Goal: Transaction & Acquisition: Obtain resource

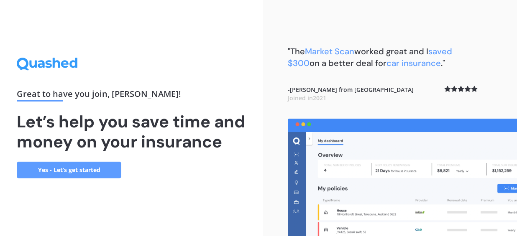
click at [74, 174] on link "Yes - Let’s get started" at bounding box center [69, 170] width 105 height 17
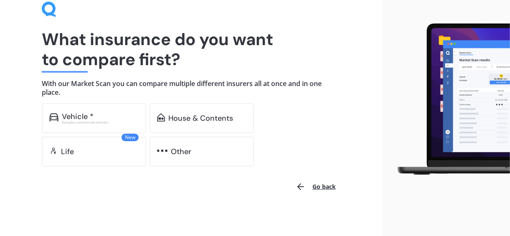
scroll to position [43, 0]
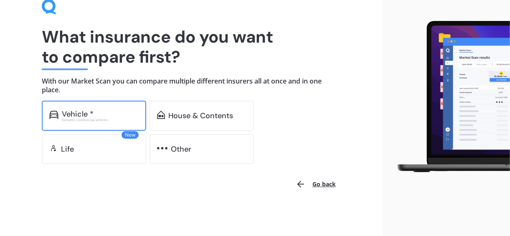
click at [116, 107] on div "Vehicle * Excludes commercial vehicles" at bounding box center [94, 116] width 105 height 30
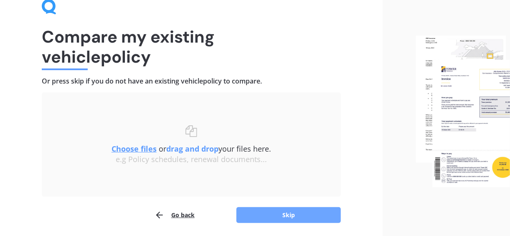
click at [259, 214] on button "Skip" at bounding box center [289, 215] width 105 height 16
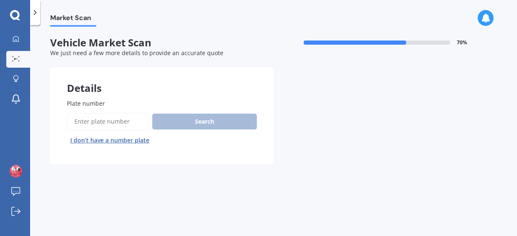
click at [117, 122] on input "Plate number" at bounding box center [108, 122] width 82 height 18
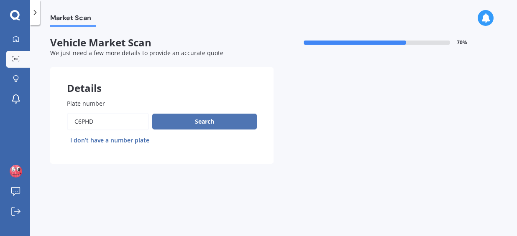
type input "c6phd"
click at [185, 120] on button "Search" at bounding box center [204, 122] width 105 height 16
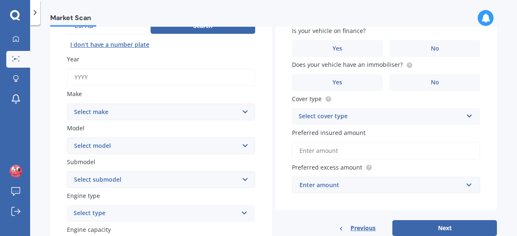
scroll to position [79, 0]
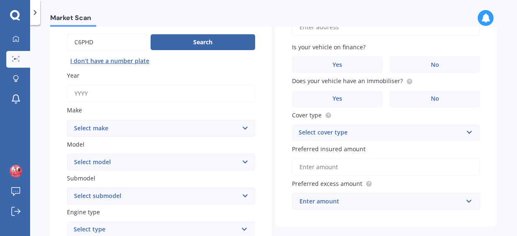
click at [161, 126] on select "Select make AC ALFA ROMEO ASTON [PERSON_NAME] AUDI AUSTIN BEDFORD Bentley BMW B…" at bounding box center [161, 128] width 188 height 17
click at [45, 112] on div "Market Scan Vehicle Market Scan 70 % We just need a few more details to provide…" at bounding box center [273, 132] width 487 height 211
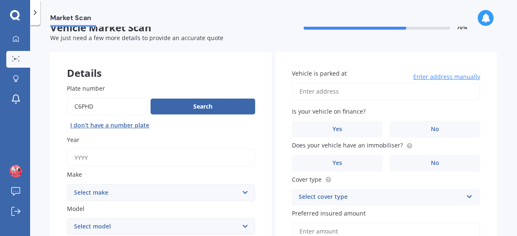
scroll to position [0, 0]
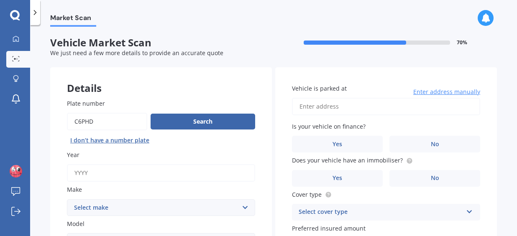
click at [336, 112] on input "Vehicle is parked at" at bounding box center [386, 107] width 188 height 18
type input "[STREET_ADDRESS][PERSON_NAME]"
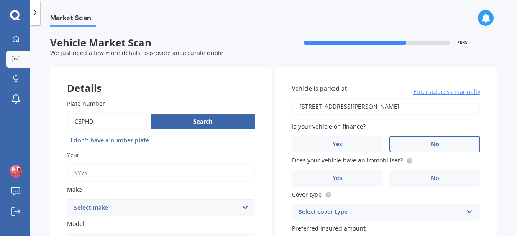
click at [404, 143] on label "No" at bounding box center [434, 144] width 91 height 17
click at [0, 0] on input "No" at bounding box center [0, 0] width 0 height 0
click at [13, 37] on icon at bounding box center [16, 39] width 7 height 7
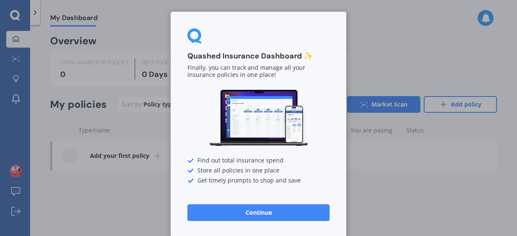
click at [153, 199] on div "Quashed Insurance Dashboard ✨ Finally, you can track and manage all your insura…" at bounding box center [258, 118] width 517 height 236
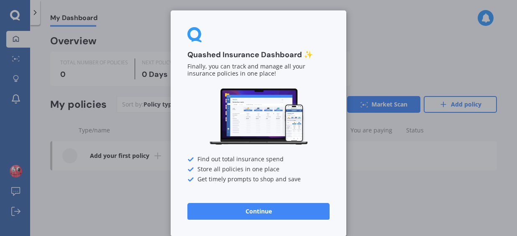
click at [223, 209] on button "Continue" at bounding box center [258, 211] width 142 height 17
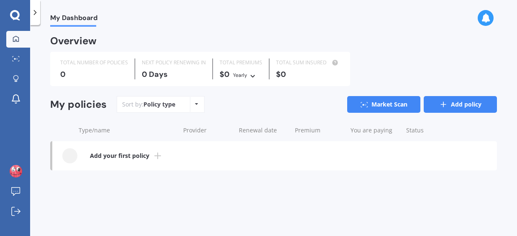
click at [447, 106] on icon at bounding box center [443, 104] width 8 height 8
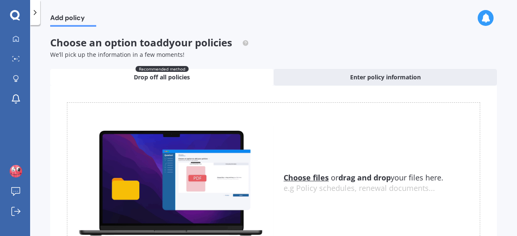
click at [18, 13] on icon at bounding box center [15, 15] width 10 height 10
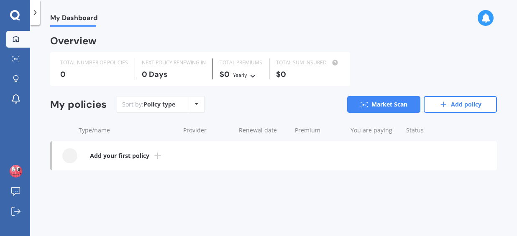
click at [37, 12] on icon at bounding box center [35, 12] width 8 height 8
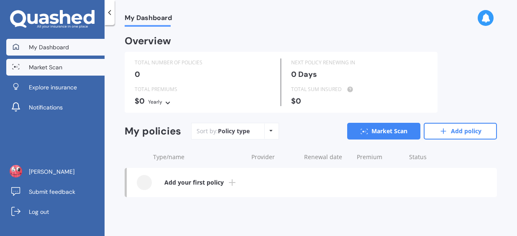
click at [55, 66] on span "Market Scan" at bounding box center [45, 67] width 33 height 8
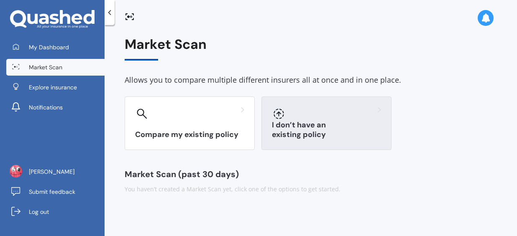
click at [293, 115] on div at bounding box center [326, 113] width 109 height 13
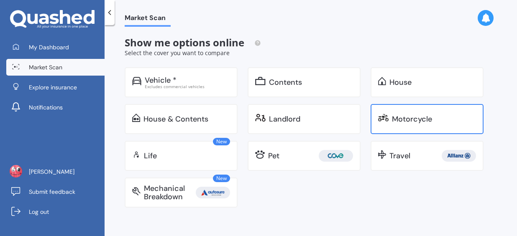
click at [416, 111] on div "Motorcycle" at bounding box center [426, 119] width 113 height 30
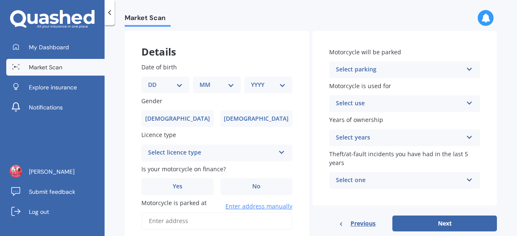
scroll to position [36, 0]
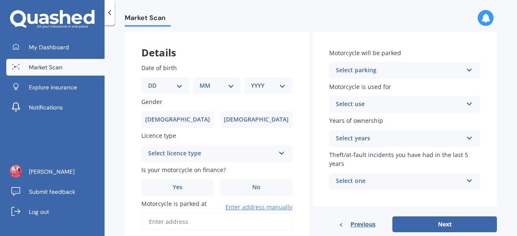
click at [172, 84] on select "DD 01 02 03 04 05 06 07 08 09 10 11 12 13 14 15 16 17 18 19 20 21 22 23 24 25 2…" at bounding box center [165, 85] width 35 height 9
select select "15"
click at [155, 81] on select "DD 01 02 03 04 05 06 07 08 09 10 11 12 13 14 15 16 17 18 19 20 21 22 23 24 25 2…" at bounding box center [165, 85] width 35 height 9
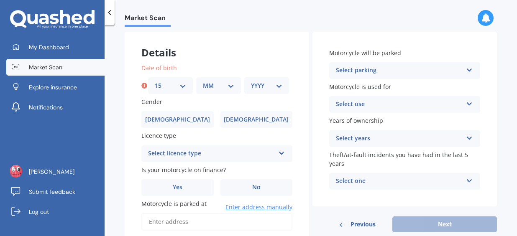
click at [222, 78] on div "MM 01 02 03 04 05 06 07 08 09 10 11 12" at bounding box center [218, 85] width 45 height 17
click at [220, 87] on select "MM 01 02 03 04 05 06 07 08 09 10 11 12" at bounding box center [218, 85] width 31 height 9
select select "09"
click at [203, 81] on select "MM 01 02 03 04 05 06 07 08 09 10 11 12" at bounding box center [218, 85] width 31 height 9
click at [266, 86] on select "YYYY 2025 2024 2023 2022 2021 2020 2019 2018 2017 2016 2015 2014 2013 2012 2011…" at bounding box center [266, 85] width 31 height 9
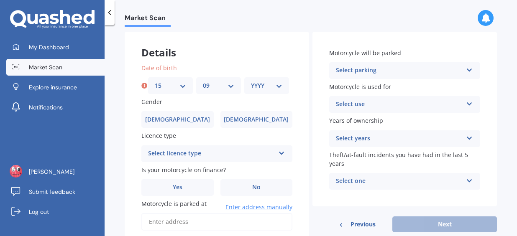
select select "2006"
click at [251, 81] on select "YYYY 2025 2024 2023 2022 2021 2020 2019 2018 2017 2016 2015 2014 2013 2012 2011…" at bounding box center [266, 85] width 31 height 9
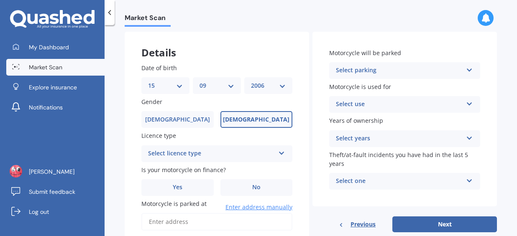
click at [236, 120] on label "[DEMOGRAPHIC_DATA]" at bounding box center [256, 119] width 72 height 17
click at [0, 0] on input "[DEMOGRAPHIC_DATA]" at bounding box center [0, 0] width 0 height 0
click at [221, 149] on div "Select licence type" at bounding box center [211, 154] width 127 height 10
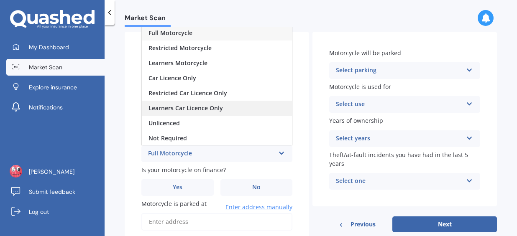
click at [208, 102] on div "Learners Car Licence Only" at bounding box center [217, 108] width 150 height 15
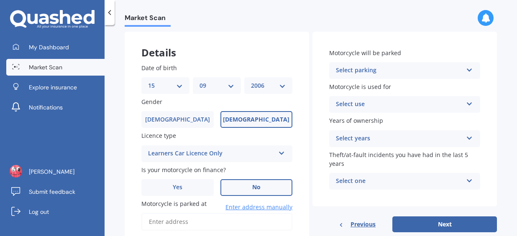
click at [232, 184] on label "No" at bounding box center [256, 187] width 72 height 17
click at [0, 0] on input "No" at bounding box center [0, 0] width 0 height 0
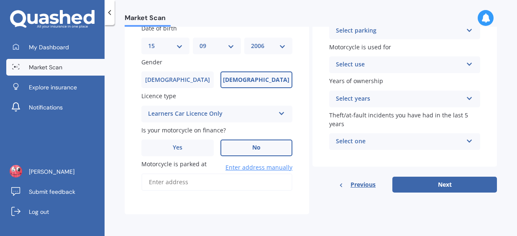
click at [205, 180] on input "Motorcycle is parked at" at bounding box center [216, 183] width 151 height 18
type input "[STREET_ADDRESS][PERSON_NAME]"
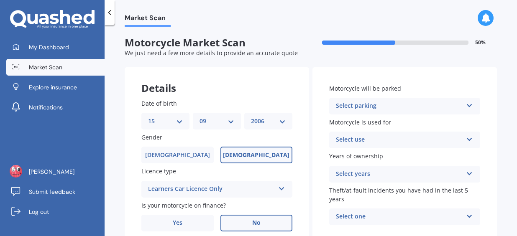
click at [382, 101] on div "Select parking In a garage On own property On street or road In communal parkin…" at bounding box center [404, 106] width 151 height 17
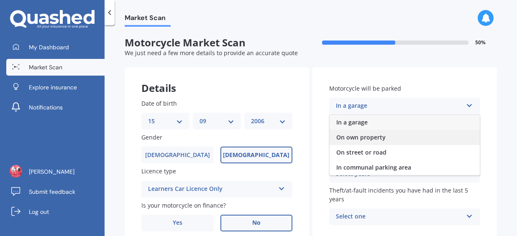
click at [368, 140] on span "On own property" at bounding box center [360, 137] width 49 height 8
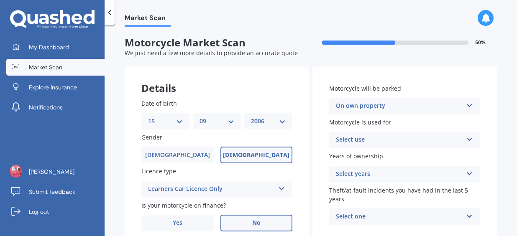
click at [368, 140] on div "Select use" at bounding box center [399, 140] width 127 height 10
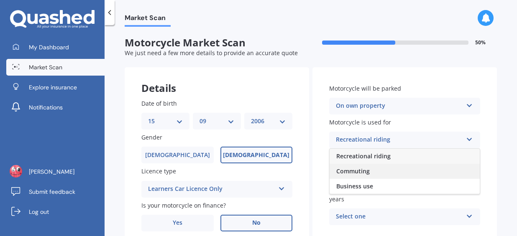
click at [365, 175] on span "Commuting" at bounding box center [352, 171] width 33 height 8
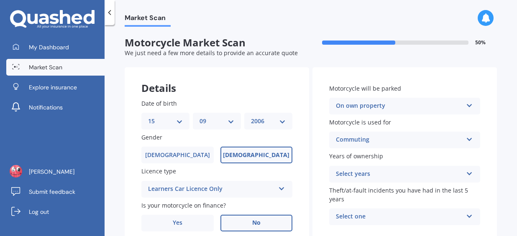
click at [379, 171] on div "Select years" at bounding box center [399, 174] width 127 height 10
click at [361, 187] on span "Less than 1" at bounding box center [352, 190] width 33 height 8
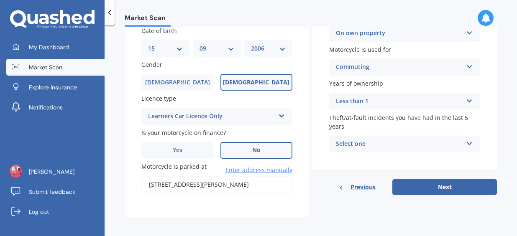
scroll to position [76, 0]
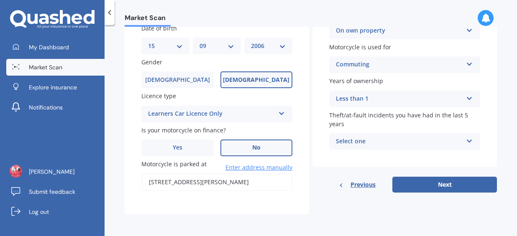
click at [386, 146] on div "Select one" at bounding box center [399, 142] width 127 height 10
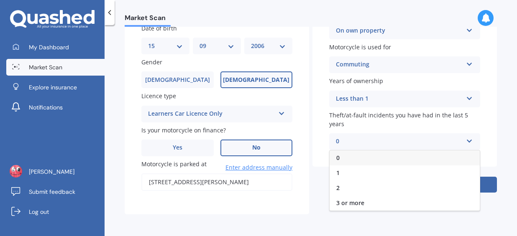
click at [360, 158] on div "0" at bounding box center [404, 158] width 150 height 15
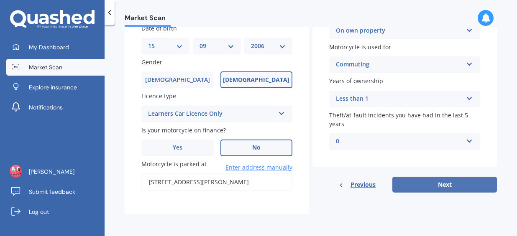
click at [436, 184] on button "Next" at bounding box center [444, 185] width 105 height 16
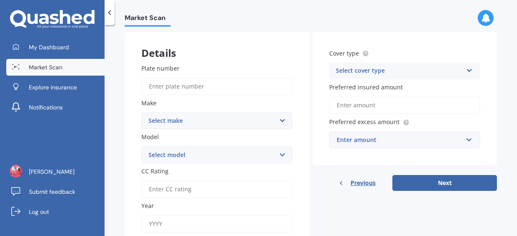
scroll to position [36, 0]
click at [201, 85] on input "Plate number" at bounding box center [216, 86] width 151 height 18
type input "c6phd"
click at [217, 122] on select "Select make Ace Adly Aeon AJP American Iron Horse Aprilia Arrow Baotian [PERSON…" at bounding box center [216, 120] width 151 height 17
select select "Aprilia"
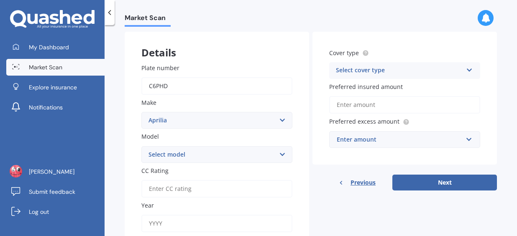
click at [141, 112] on select "Select make Ace Adly Aeon AJP American Iron Horse Aprilia Arrow Baotian [PERSON…" at bounding box center [216, 120] width 151 height 17
click at [182, 154] on select "Select model Caponord Dorsoduro ETX Falco Futura Gulliver Mana Mana GT Mojito M…" at bounding box center [216, 154] width 151 height 17
select select "Sportcity"
click at [141, 146] on select "Select model Caponord Dorsoduro ETX Falco Futura Gulliver Mana Mana GT Mojito M…" at bounding box center [216, 154] width 151 height 17
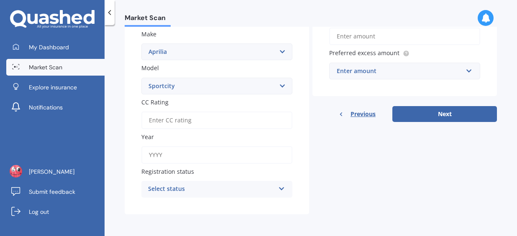
click at [189, 117] on input "CC Rating" at bounding box center [216, 121] width 151 height 18
type input "50"
click at [172, 148] on input "Year" at bounding box center [216, 155] width 151 height 18
type input "2012"
click at [224, 189] on div "Select status" at bounding box center [211, 189] width 127 height 10
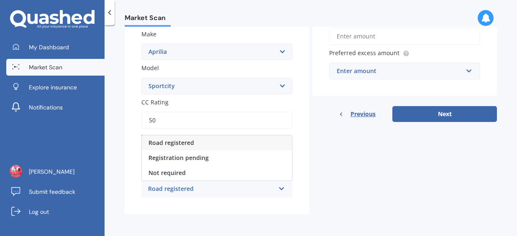
click at [197, 143] on div "Road registered" at bounding box center [217, 142] width 150 height 15
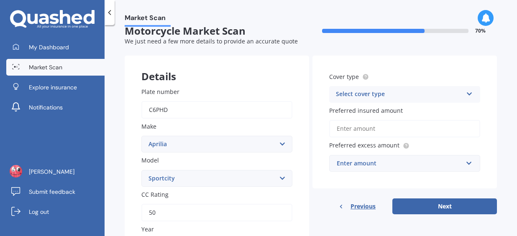
scroll to position [11, 0]
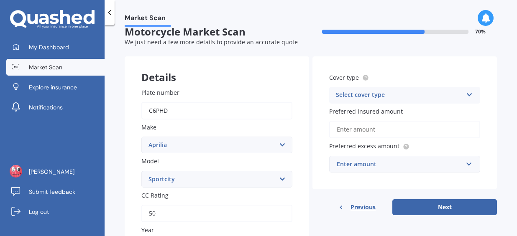
click at [374, 94] on div "Select cover type" at bounding box center [399, 95] width 127 height 10
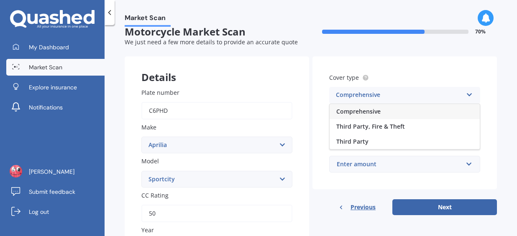
click at [368, 113] on span "Comprehensive" at bounding box center [358, 111] width 44 height 8
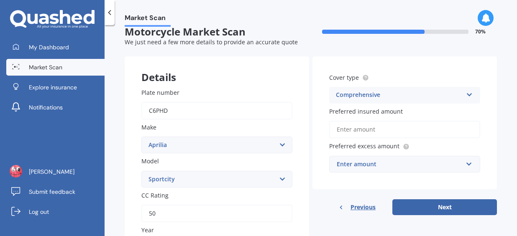
click at [378, 129] on input "Preferred insured amount" at bounding box center [404, 130] width 151 height 18
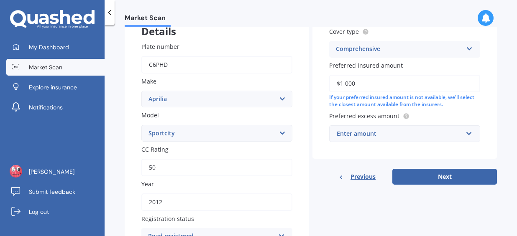
scroll to position [67, 0]
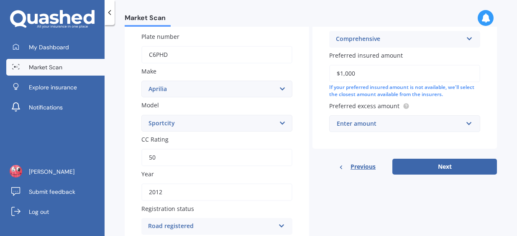
type input "$1,000"
click at [392, 124] on div "Enter amount" at bounding box center [400, 123] width 126 height 9
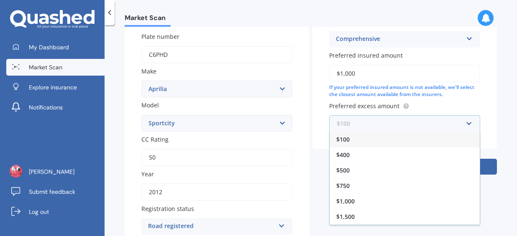
click at [392, 124] on input "text" at bounding box center [401, 124] width 143 height 16
click at [362, 166] on div "$500" at bounding box center [404, 170] width 150 height 15
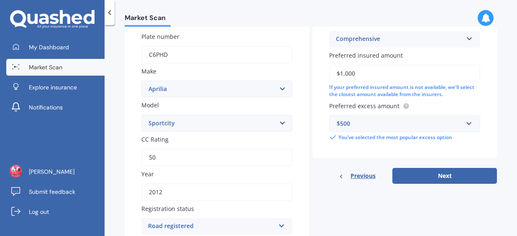
click at [373, 124] on div "$500" at bounding box center [400, 123] width 126 height 9
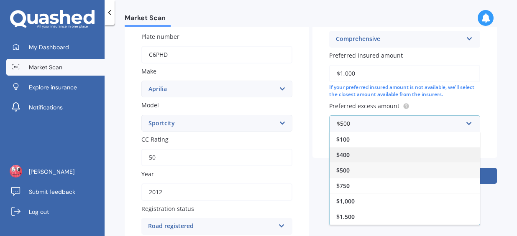
click at [356, 156] on div "$400" at bounding box center [404, 154] width 150 height 15
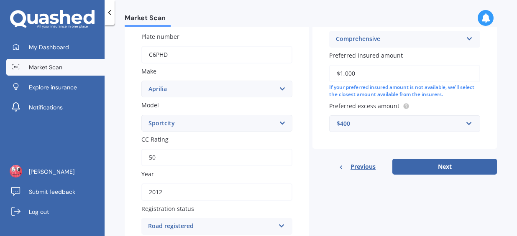
click at [394, 128] on div "$400" at bounding box center [400, 123] width 126 height 9
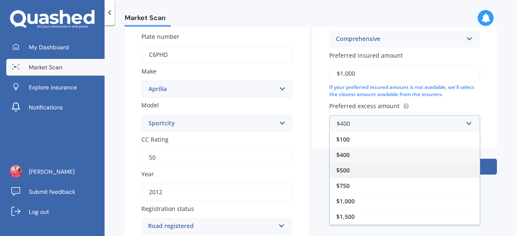
click at [362, 173] on div "$500" at bounding box center [404, 170] width 150 height 15
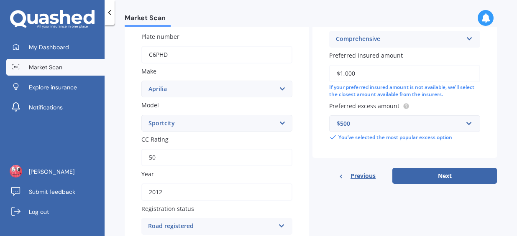
click at [365, 73] on input "$1,000" at bounding box center [404, 74] width 151 height 18
click at [407, 177] on button "Next" at bounding box center [444, 176] width 105 height 16
select select "15"
select select "09"
select select "2006"
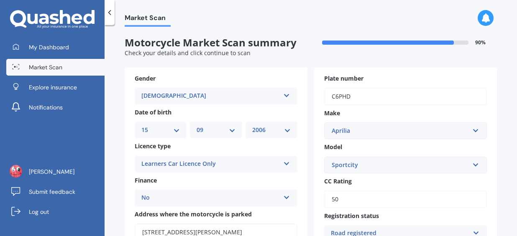
scroll to position [299, 0]
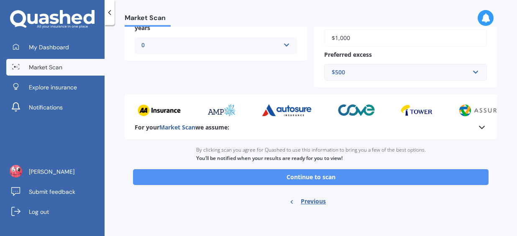
click at [310, 173] on button "Continue to scan" at bounding box center [310, 177] width 355 height 16
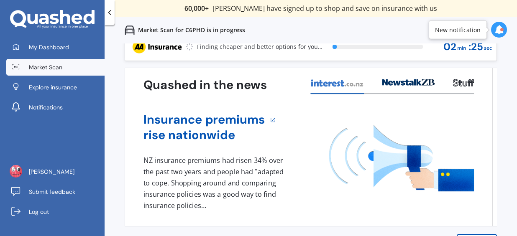
scroll to position [33, 0]
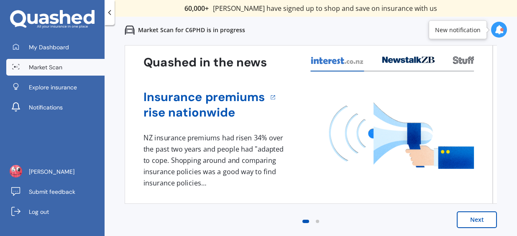
click at [465, 224] on button "Next" at bounding box center [477, 220] width 40 height 17
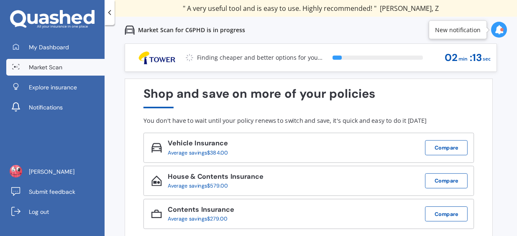
scroll to position [0, 0]
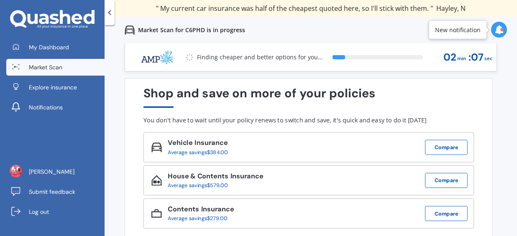
click at [495, 35] on div at bounding box center [499, 30] width 16 height 16
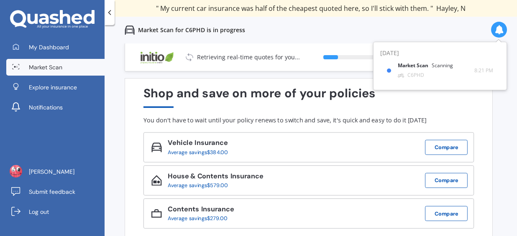
click at [365, 104] on div "Shop and save on more of your policies" at bounding box center [308, 97] width 330 height 21
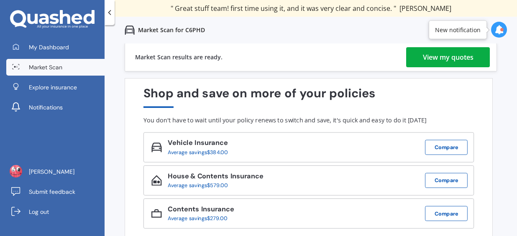
click at [423, 55] on div "View my quotes" at bounding box center [448, 57] width 51 height 20
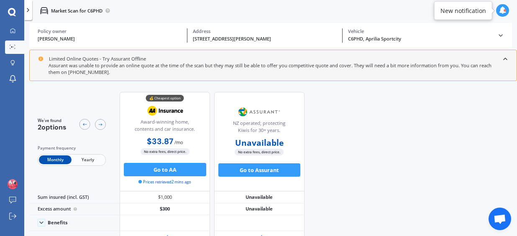
drag, startPoint x: 506, startPoint y: 36, endPoint x: 500, endPoint y: 33, distance: 6.2
click at [500, 33] on div "[PERSON_NAME] Policy owner [STREET_ADDRESS][PERSON_NAME] Address C6PHD, Aprilia…" at bounding box center [270, 35] width 482 height 25
click at [500, 33] on icon at bounding box center [500, 35] width 7 height 7
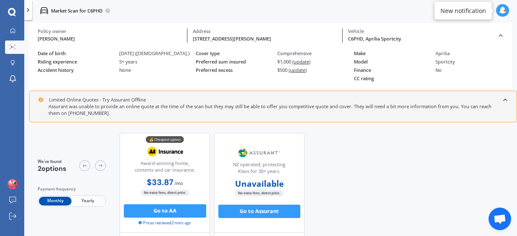
click at [299, 70] on span "(update)" at bounding box center [297, 70] width 18 height 6
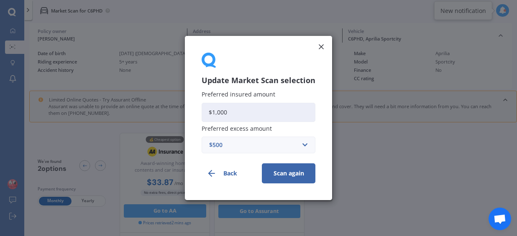
click at [294, 144] on div "$500" at bounding box center [253, 144] width 89 height 9
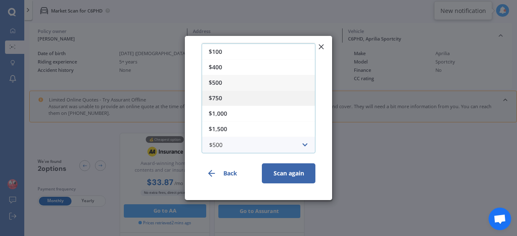
click at [261, 96] on div "$750" at bounding box center [258, 97] width 113 height 15
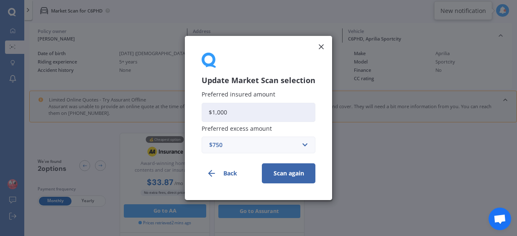
click at [290, 172] on button "Scan again" at bounding box center [289, 173] width 54 height 20
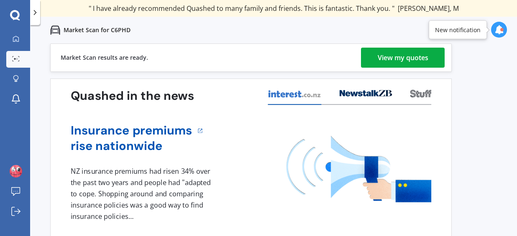
click at [390, 55] on div "View my quotes" at bounding box center [403, 58] width 51 height 20
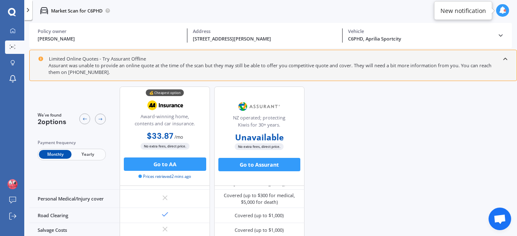
scroll to position [396, 0]
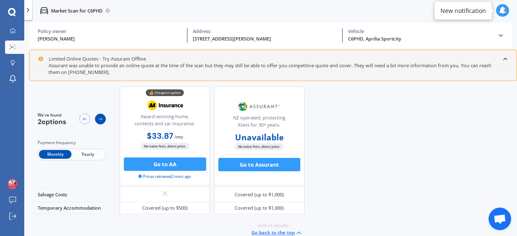
click at [100, 117] on icon at bounding box center [100, 119] width 5 height 5
click at [87, 155] on span "Yearly" at bounding box center [87, 155] width 33 height 9
click at [56, 151] on span "Monthly" at bounding box center [55, 155] width 33 height 9
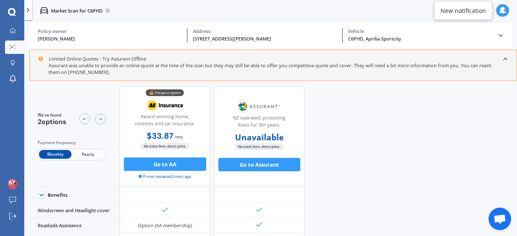
scroll to position [0, 0]
